Goal: Navigation & Orientation: Find specific page/section

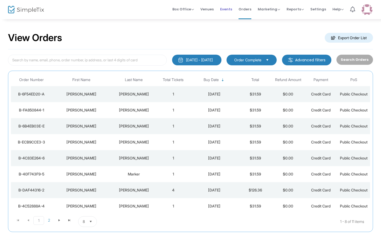
click at [225, 11] on span "Events" at bounding box center [226, 9] width 12 height 14
